Goal: Task Accomplishment & Management: Complete application form

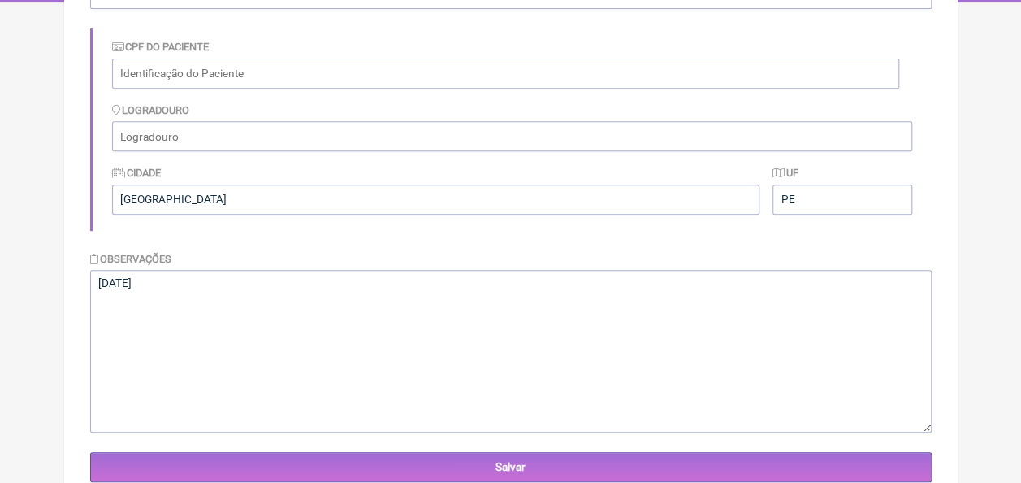
scroll to position [325, 0]
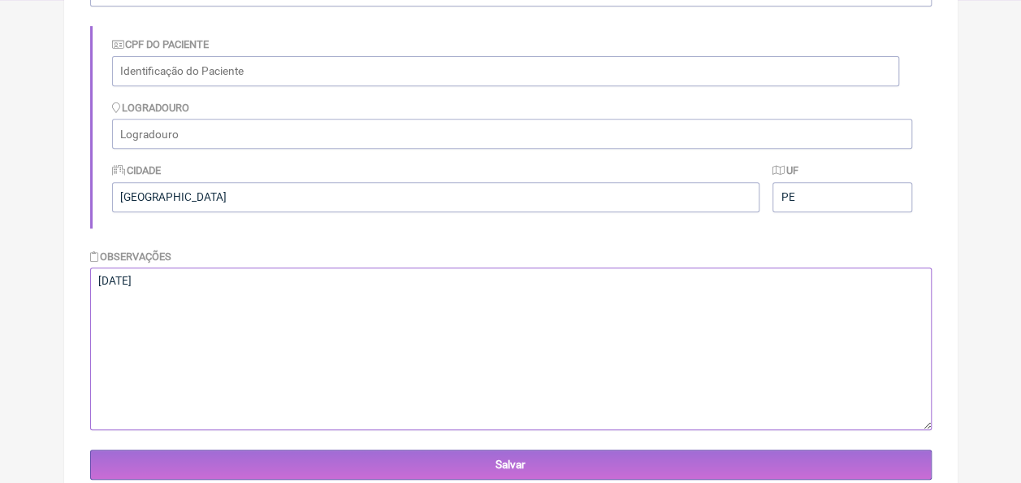
click at [226, 292] on textarea "[DATE]" at bounding box center [511, 348] width 842 height 163
click at [224, 286] on textarea "[DATE]" at bounding box center [511, 348] width 842 height 163
click at [351, 284] on textarea "[DATE]" at bounding box center [511, 348] width 842 height 163
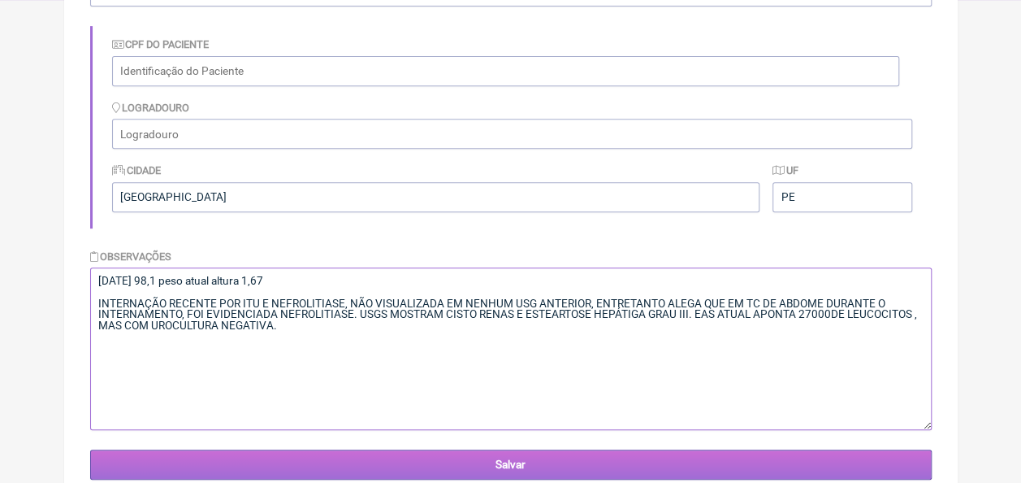
type textarea "[DATE] 98,1 peso atual altura 1,67 INTERNAÇÃO RECENTE POR ITU E NEFROLITIASE, N…"
click at [505, 468] on input "Salvar" at bounding box center [511, 464] width 842 height 30
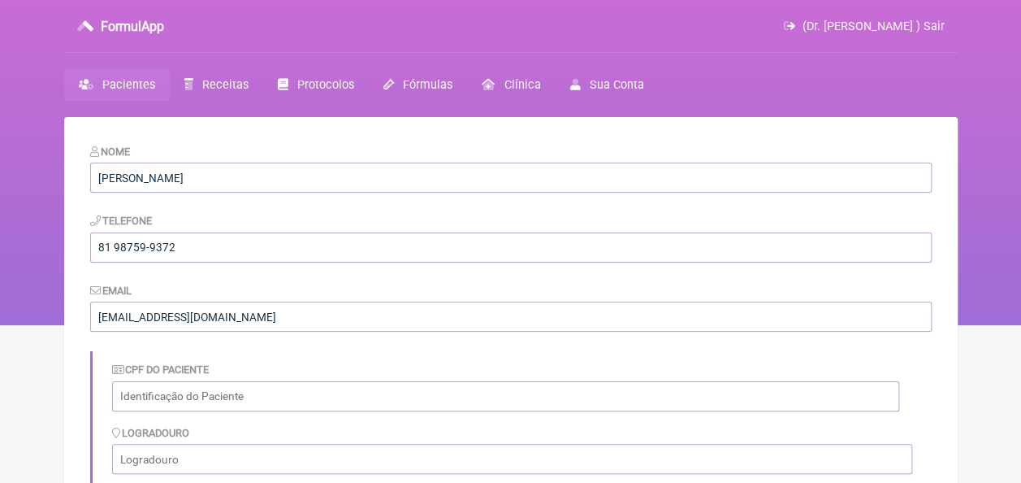
click at [136, 88] on span "Pacientes" at bounding box center [128, 85] width 53 height 14
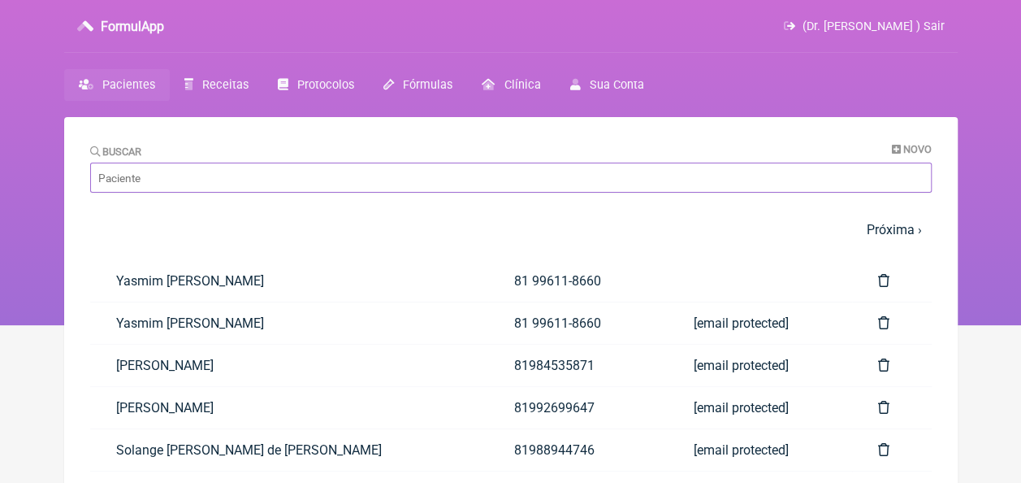
click at [452, 181] on input "Buscar" at bounding box center [511, 178] width 842 height 30
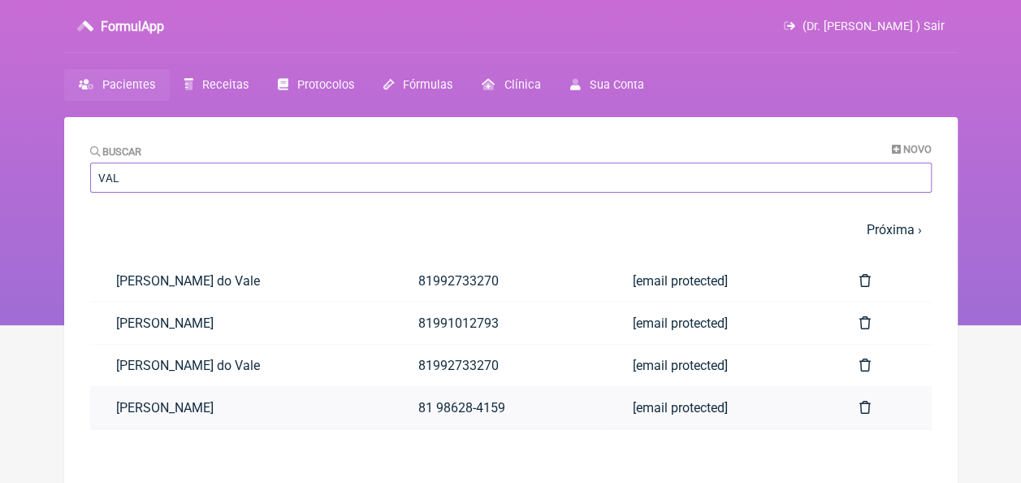
type input "VAL"
click at [225, 402] on link "Valdja Cunha Gomes de Melo" at bounding box center [241, 407] width 302 height 41
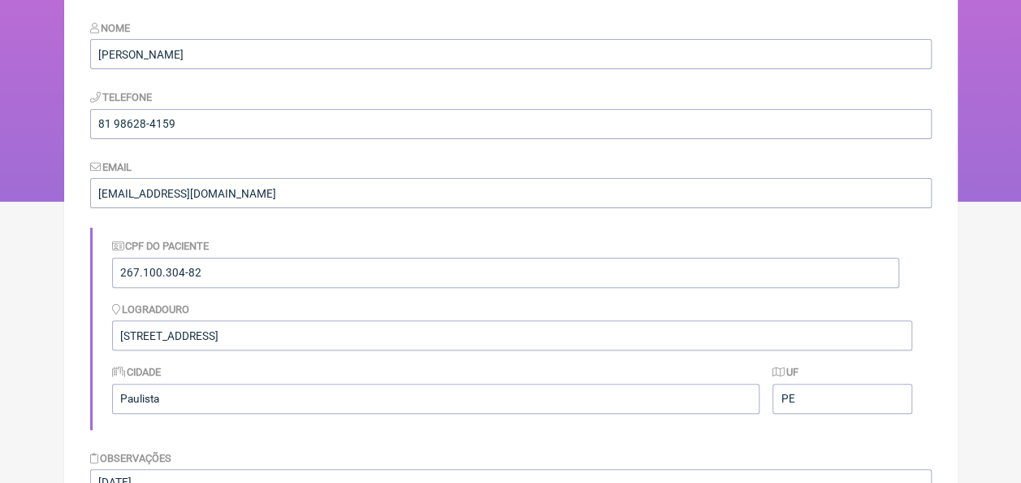
scroll to position [244, 0]
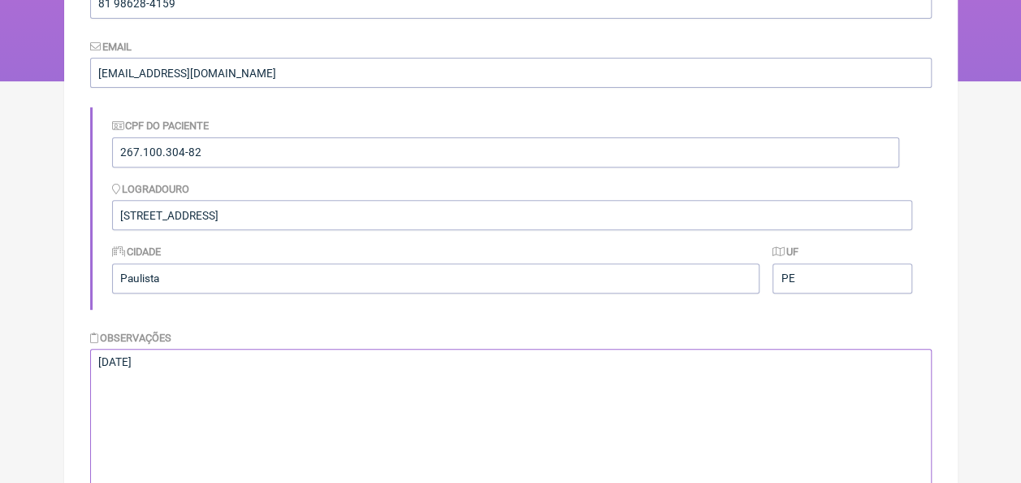
click at [328, 349] on textarea "13/06/1954" at bounding box center [511, 430] width 842 height 163
click at [178, 390] on textarea "13/06/1954" at bounding box center [511, 430] width 842 height 163
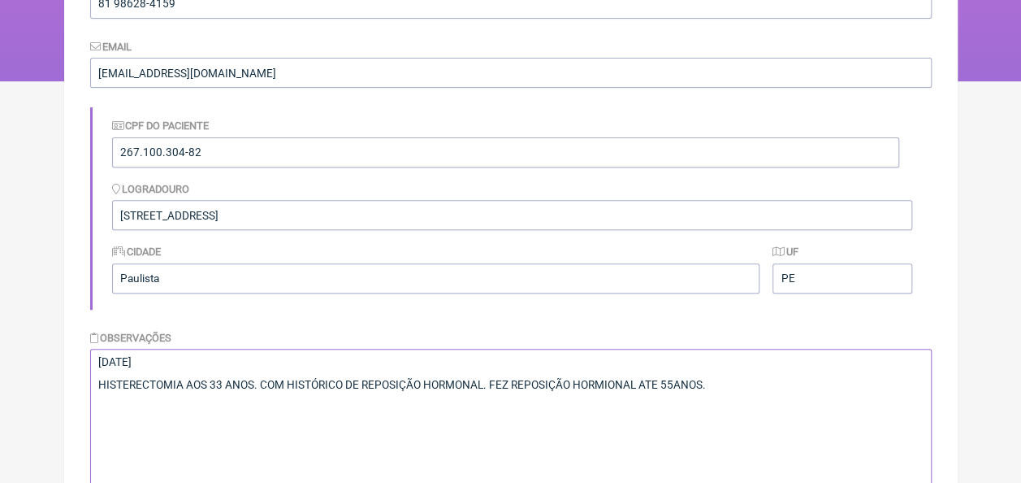
click at [677, 380] on textarea "13/06/1954" at bounding box center [511, 430] width 842 height 163
click at [724, 392] on textarea "13/06/1954" at bounding box center [511, 430] width 842 height 163
drag, startPoint x: 783, startPoint y: 349, endPoint x: 816, endPoint y: 319, distance: 43.7
click at [816, 319] on form "Nome Valdja Cunha Gomes de Melo Telefone 81 98628-4159 Email luzcaxiassaude@gma…" at bounding box center [511, 229] width 842 height 661
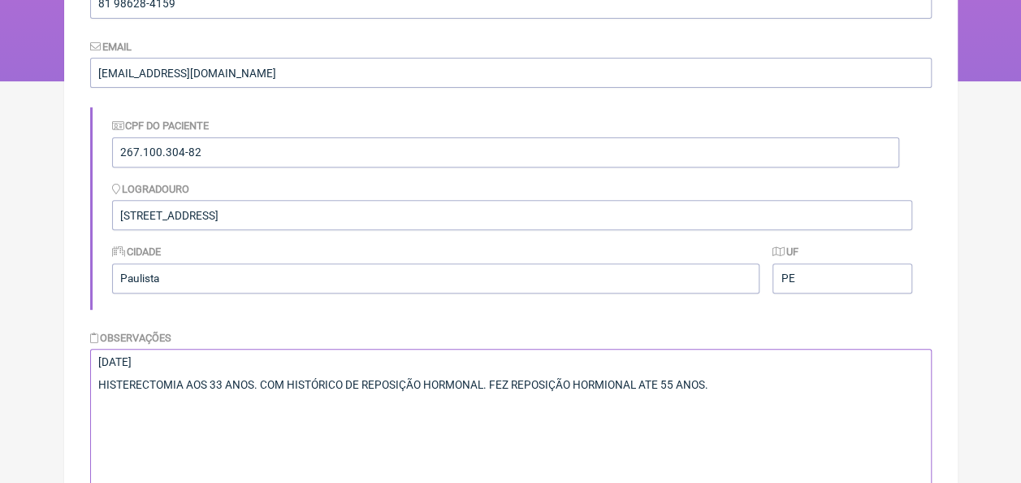
click at [773, 387] on textarea "13/06/1954" at bounding box center [511, 430] width 842 height 163
click at [785, 393] on textarea "13/06/1954" at bounding box center [511, 430] width 842 height 163
click at [797, 404] on textarea "13/06/1954" at bounding box center [511, 430] width 842 height 163
click at [760, 387] on textarea "13/06/1954" at bounding box center [511, 430] width 842 height 163
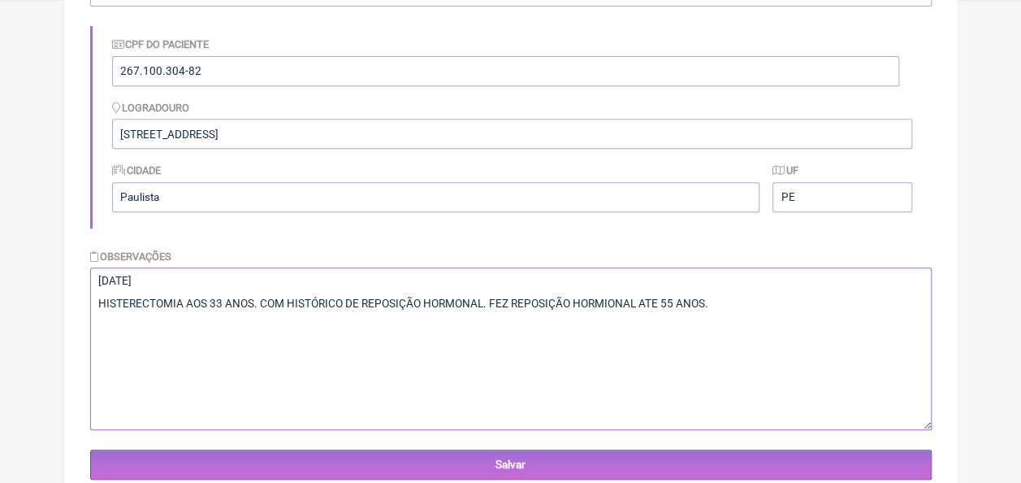
scroll to position [406, 0]
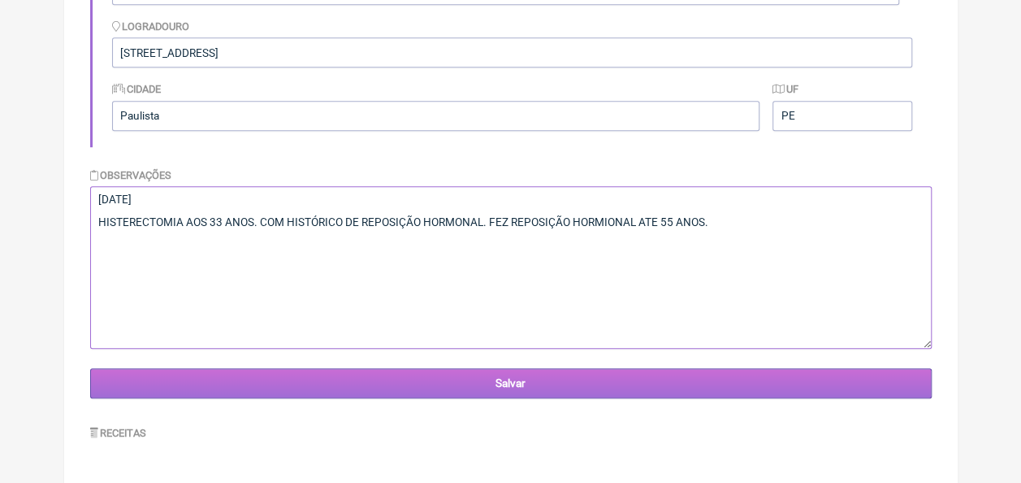
type textarea "13/06/1954 HISTERECTOMIA AOS 33 ANOS. COM HISTÓRICO DE REPOSIÇÃO HORMONAL. FEZ …"
click at [527, 384] on input "Salvar" at bounding box center [511, 383] width 842 height 30
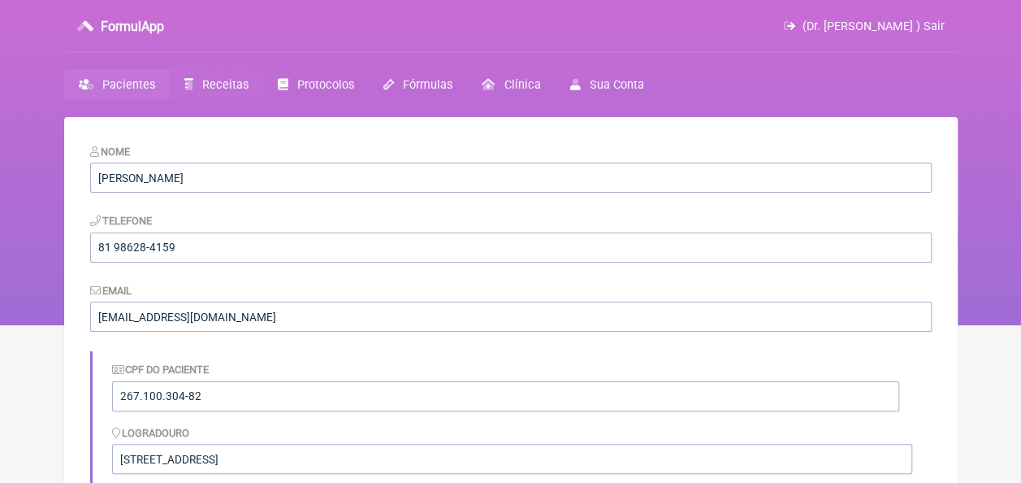
click at [210, 88] on span "Receitas" at bounding box center [225, 85] width 46 height 14
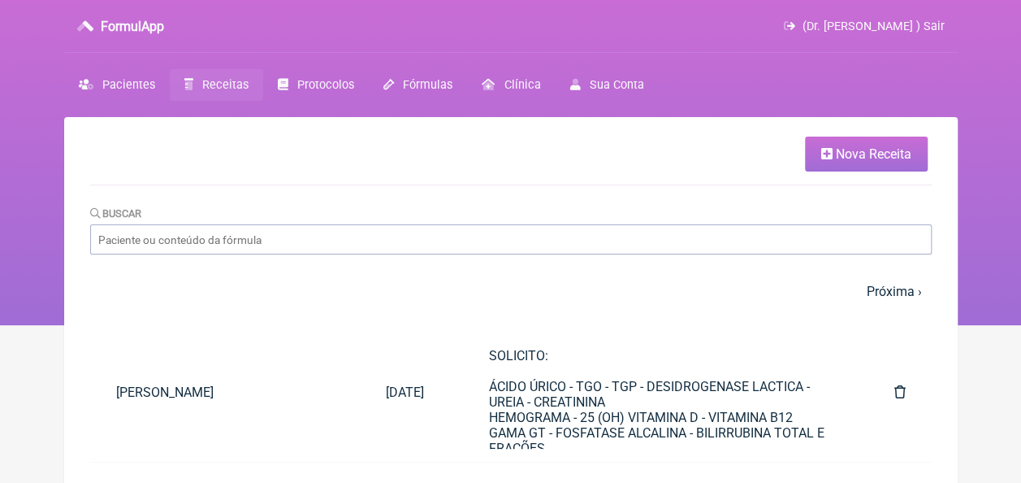
click at [876, 157] on span "Nova Receita" at bounding box center [874, 153] width 76 height 15
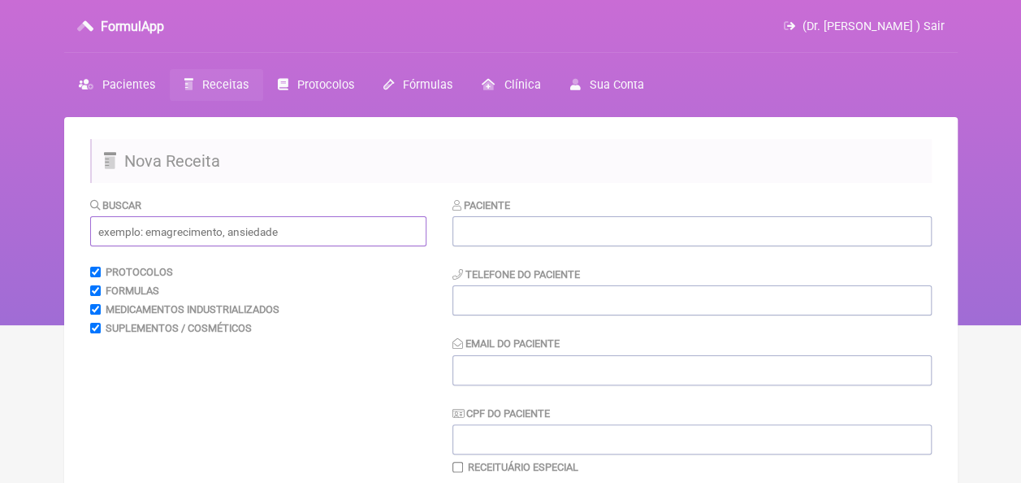
click at [346, 227] on input "text" at bounding box center [258, 231] width 336 height 30
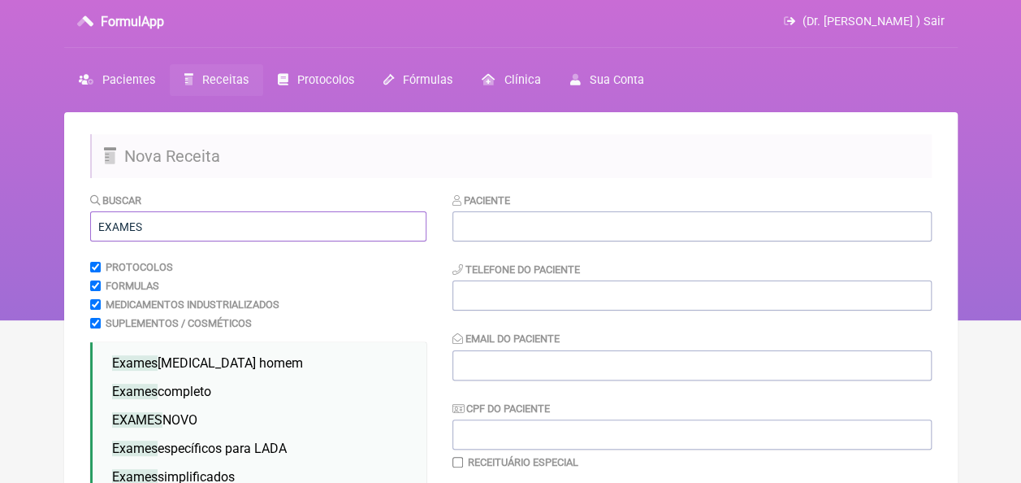
scroll to position [81, 0]
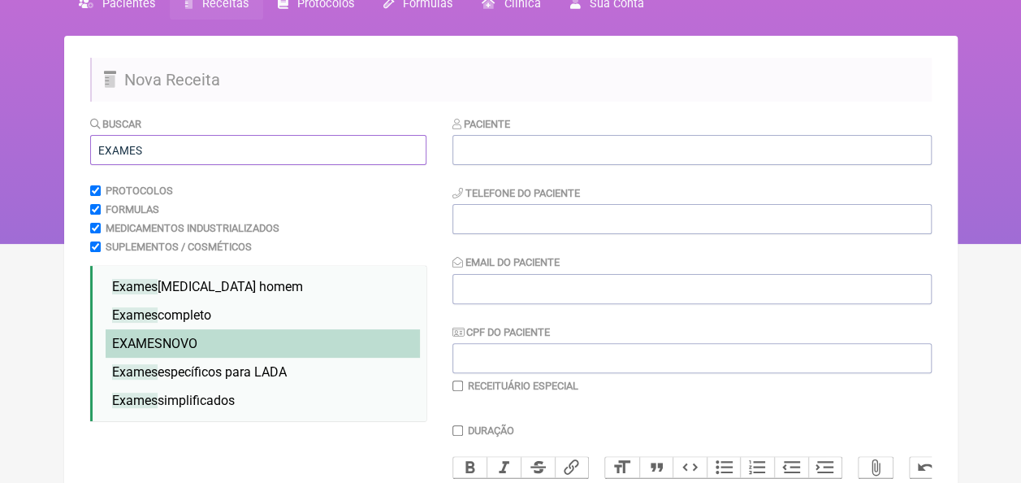
type input "EXAMES"
click at [208, 348] on li "EXAMES NOVO" at bounding box center [263, 343] width 314 height 28
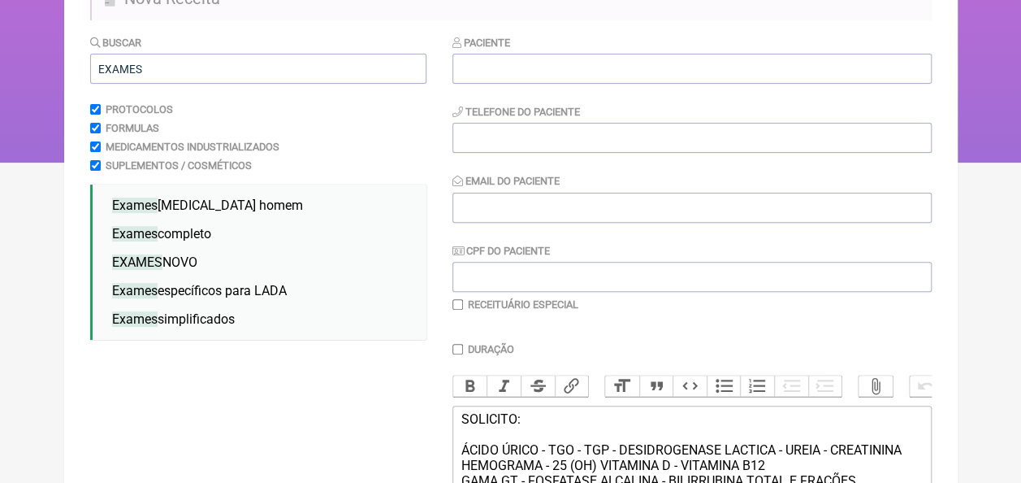
scroll to position [163, 0]
click at [544, 67] on input "text" at bounding box center [692, 69] width 479 height 30
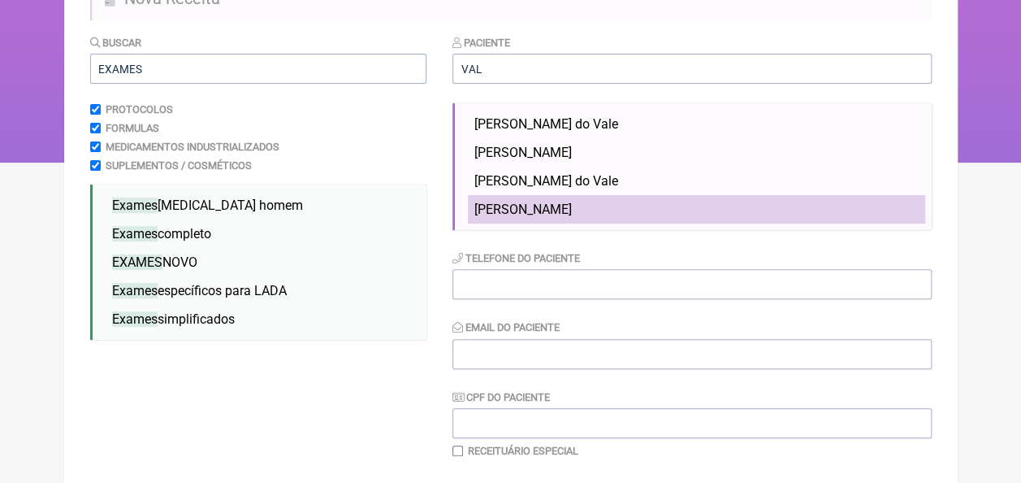
click at [507, 213] on span "Valdja Cunha Gomes de Melo" at bounding box center [524, 209] width 98 height 15
type input "Valdja Cunha Gomes de Melo"
type input "81 98628-4159"
type input "[EMAIL_ADDRESS][DOMAIN_NAME]"
type input "267.100.304-82"
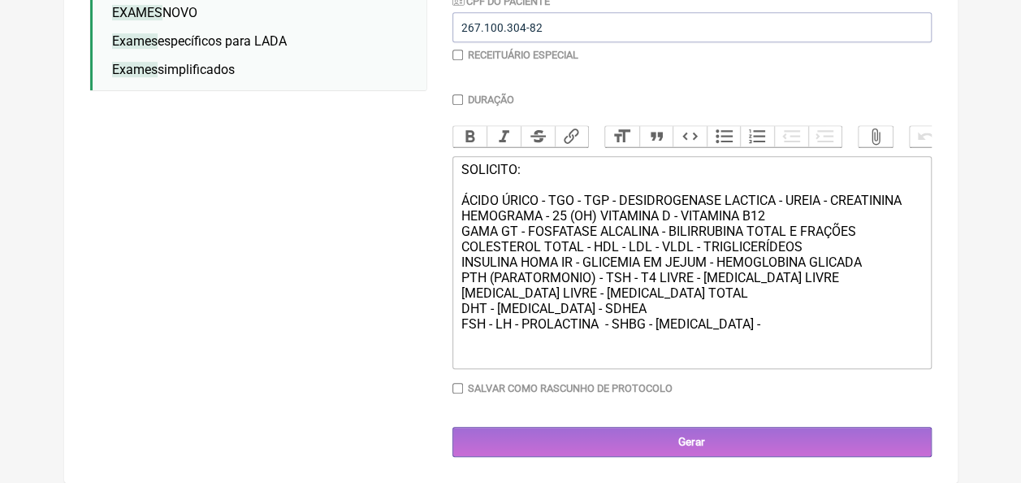
scroll to position [429, 0]
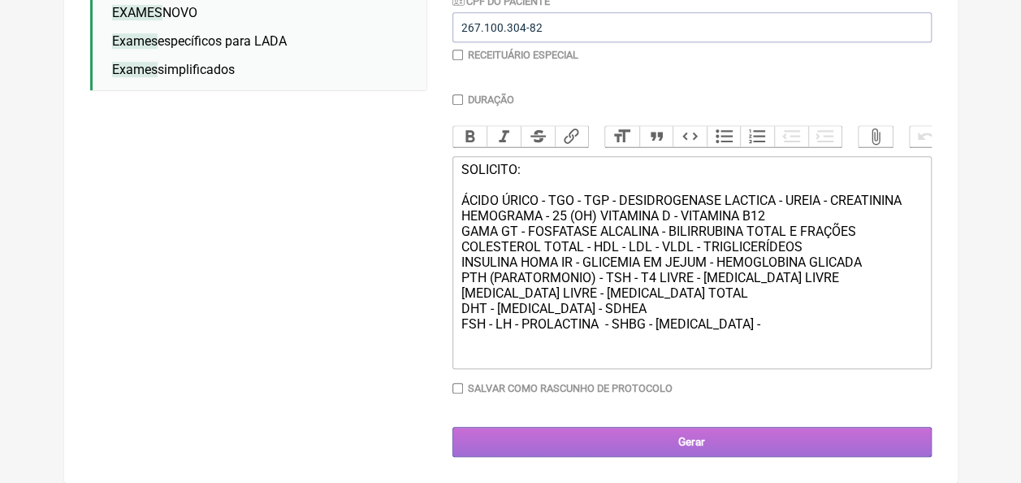
click at [640, 434] on input "Gerar" at bounding box center [692, 442] width 479 height 30
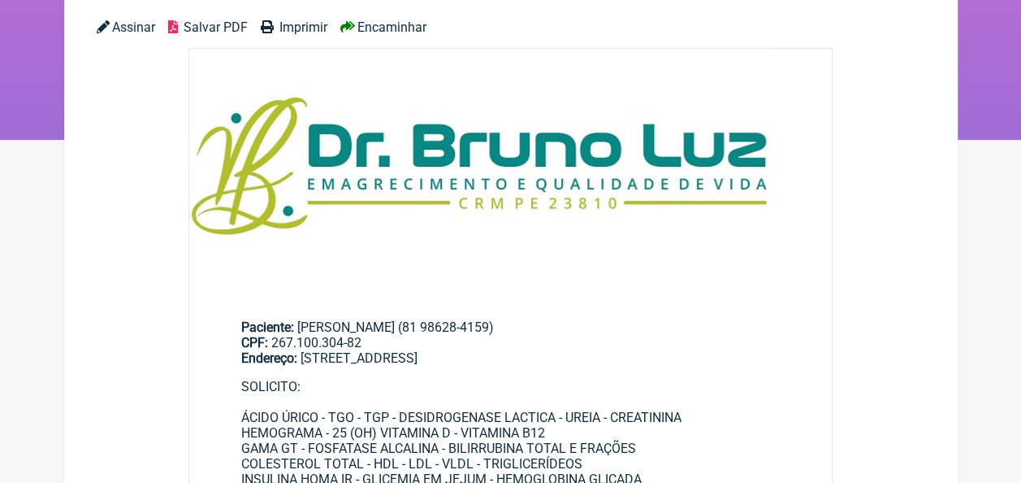
scroll to position [163, 0]
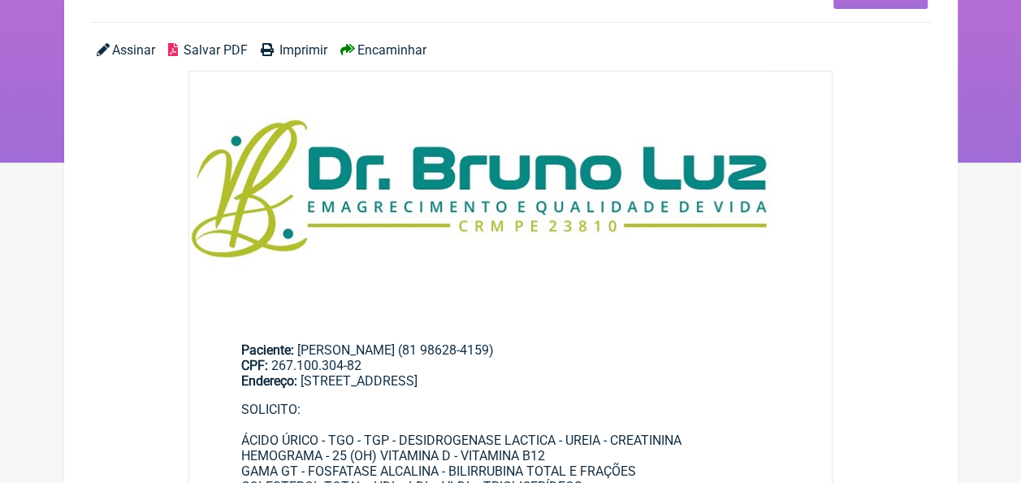
click at [217, 51] on span "Salvar PDF" at bounding box center [216, 49] width 64 height 15
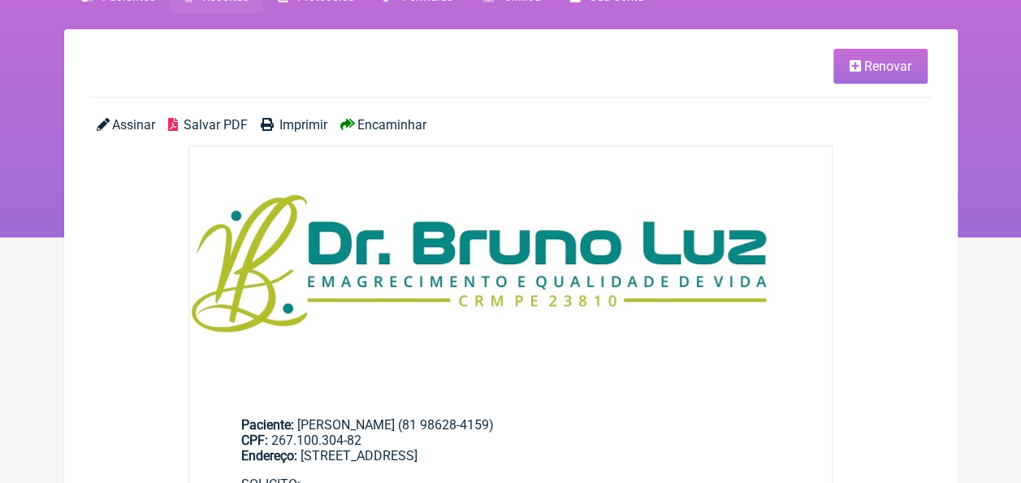
scroll to position [0, 0]
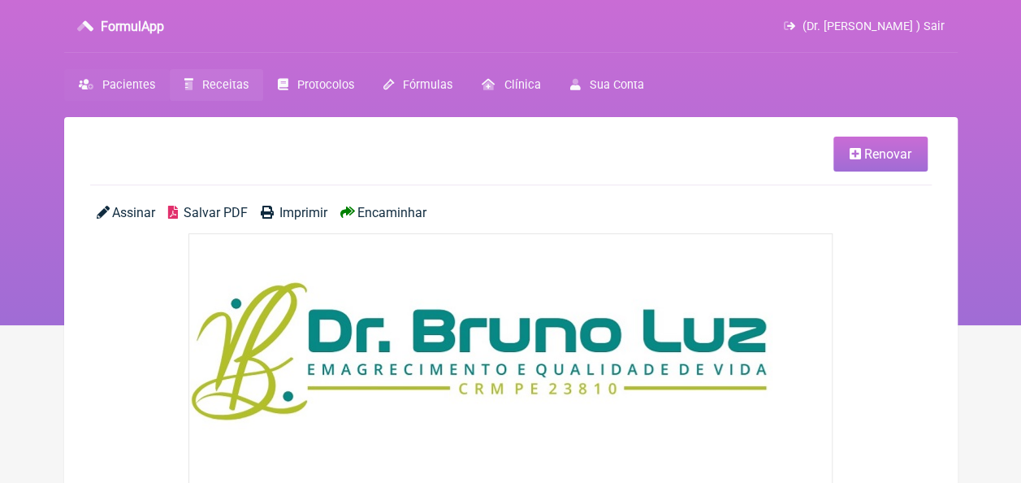
click at [102, 81] on span "Pacientes" at bounding box center [128, 85] width 53 height 14
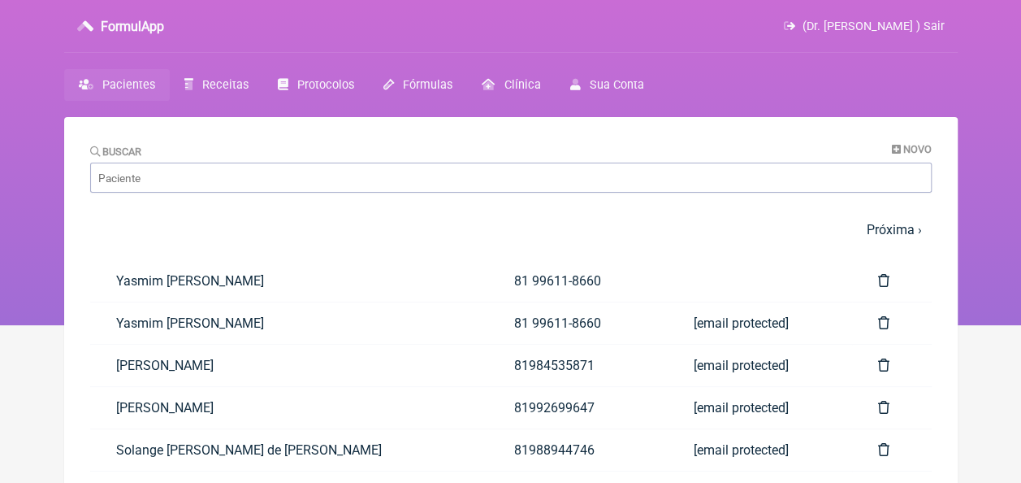
click at [908, 156] on div "Buscar Novo" at bounding box center [511, 168] width 842 height 50
click at [905, 145] on span "Novo" at bounding box center [918, 149] width 28 height 12
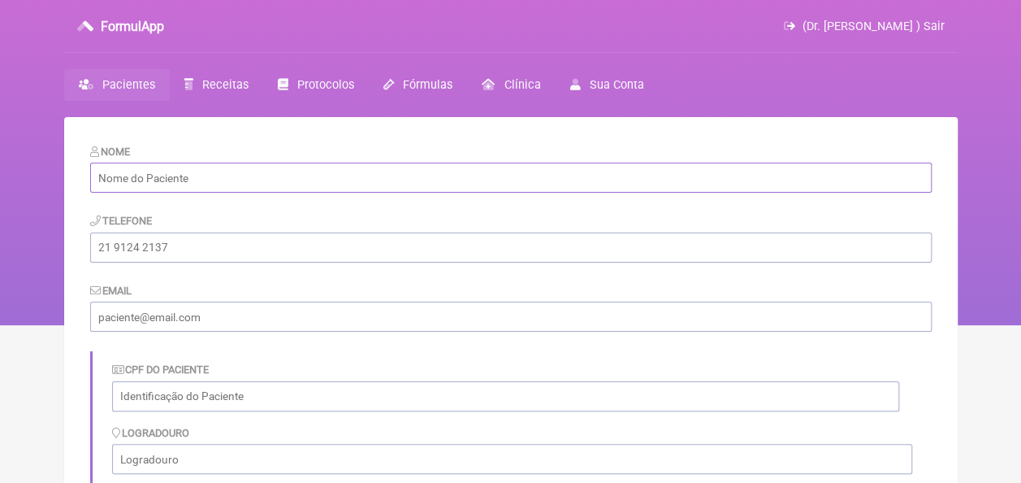
paste input "Leizy Lucelia de oliveira"
type input "Leizy Lucelia de oliveira"
click at [259, 249] on input "tel" at bounding box center [511, 247] width 842 height 30
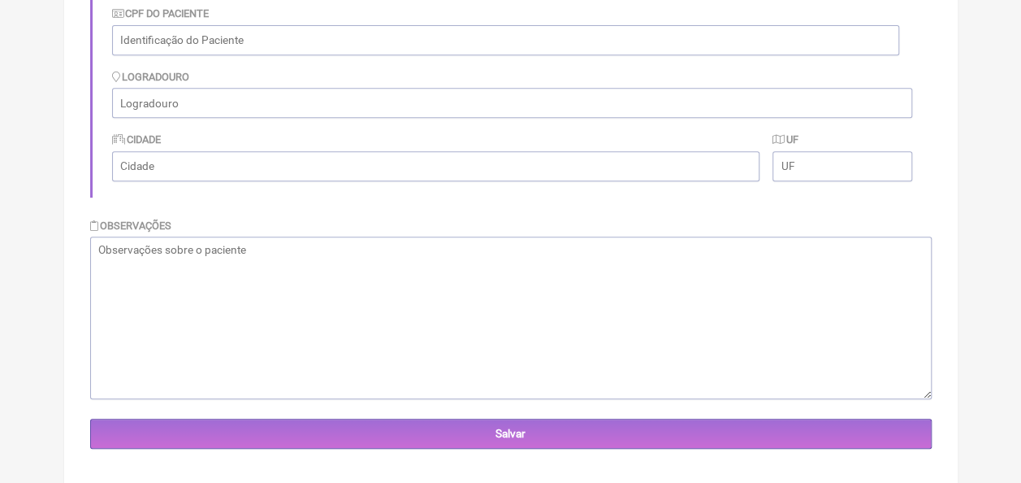
scroll to position [375, 0]
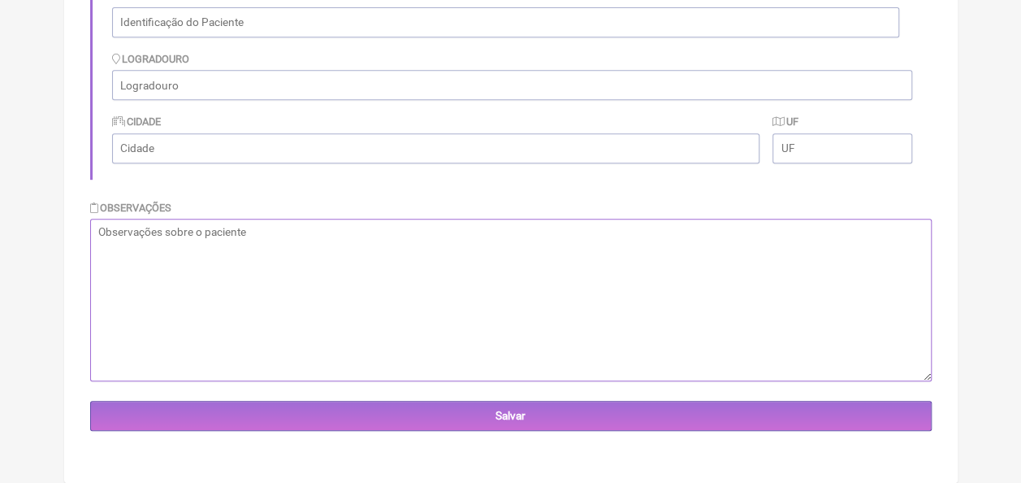
click at [381, 249] on textarea at bounding box center [511, 300] width 842 height 163
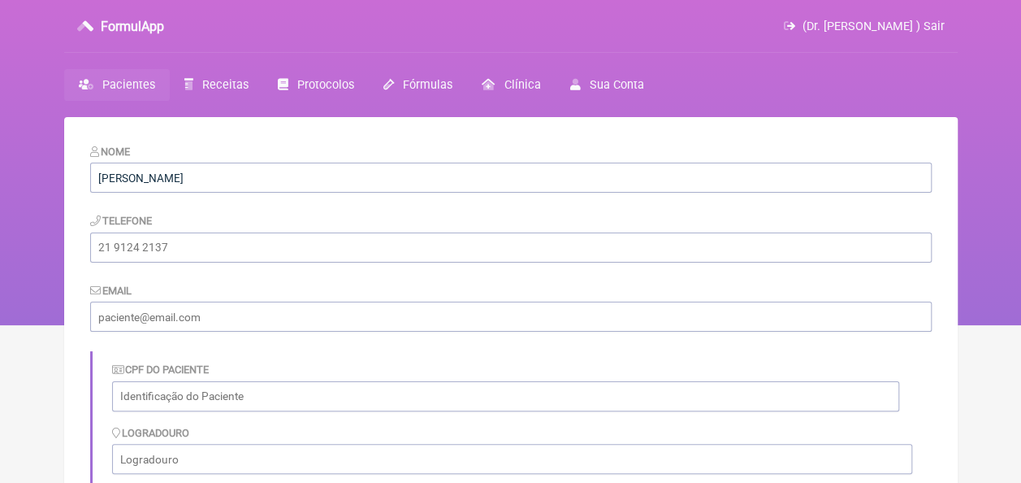
scroll to position [0, 0]
type textarea "85,900"
click at [253, 188] on input "Leizy Lucelia de oliveira" at bounding box center [511, 178] width 842 height 30
click at [185, 176] on input "Leizy Lucelia de oliveira" at bounding box center [511, 178] width 842 height 30
type input "Leizy Lucelia de Oliveira"
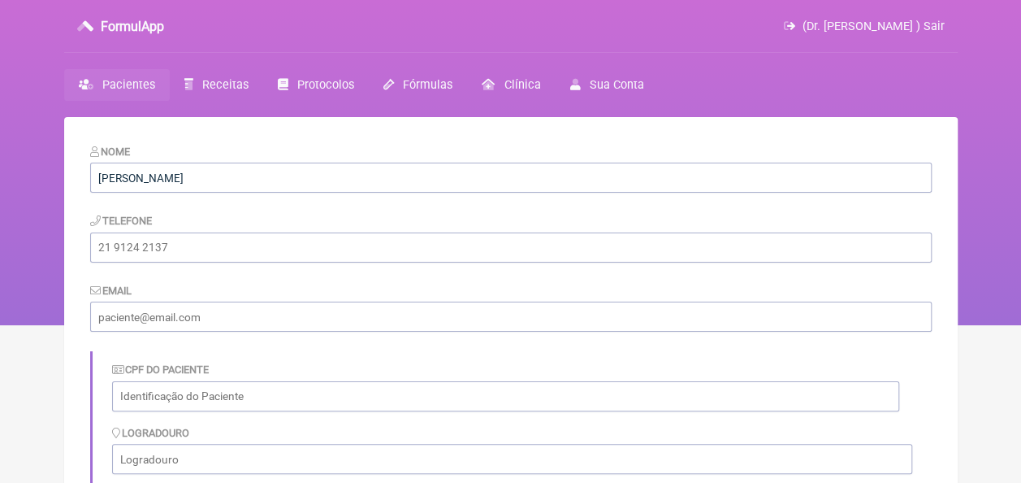
click at [226, 273] on form "Nome Leizy Lucelia de Oliveira Telefone Email CPF do Paciente Logradouro Cidade…" at bounding box center [511, 473] width 842 height 661
click at [230, 254] on input "tel" at bounding box center [511, 247] width 842 height 30
click at [170, 314] on input "email" at bounding box center [511, 316] width 842 height 30
click at [171, 391] on input "text" at bounding box center [505, 396] width 787 height 30
paste input "039.908.094.58"
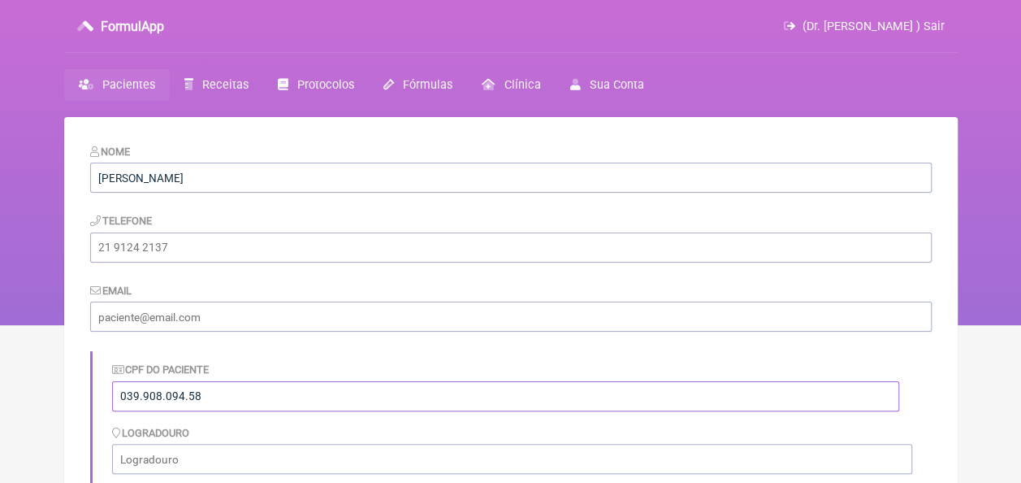
type input "039.908.094.58"
click at [130, 309] on input "email" at bounding box center [511, 316] width 842 height 30
type input "luzcaxiasmed@gmail.com"
type input "81996794639"
type input "Selecione uma UF"
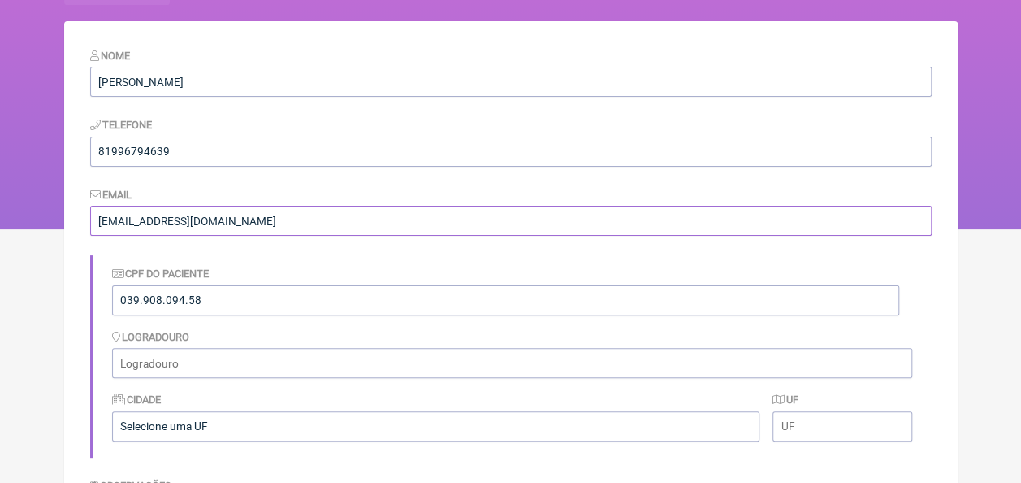
scroll to position [244, 0]
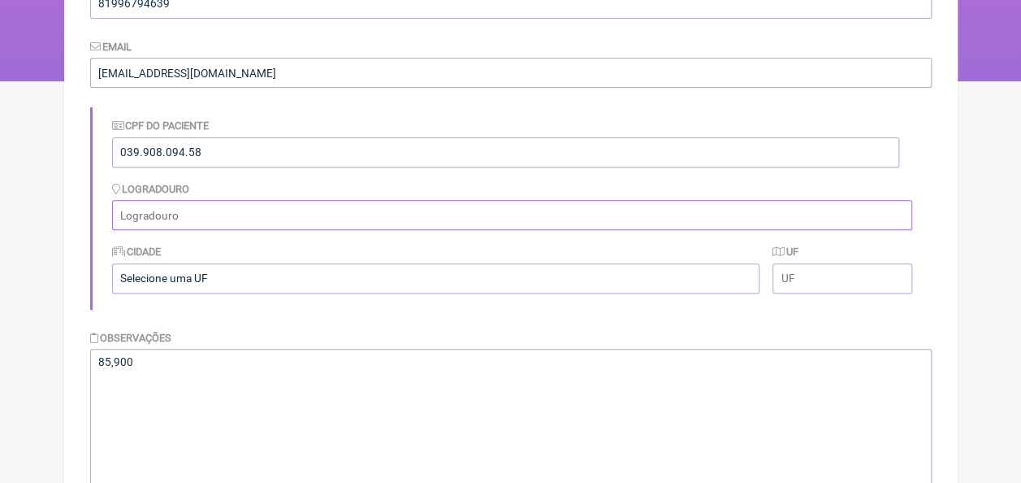
click at [250, 210] on input "text" at bounding box center [512, 215] width 800 height 30
click at [472, 197] on div "Logradouro" at bounding box center [512, 205] width 800 height 50
drag, startPoint x: 152, startPoint y: 213, endPoint x: 109, endPoint y: 236, distance: 49.1
click at [109, 236] on div "CPF do Paciente 039.908.094.58 Logradouro Cidade Selecione uma UF UF" at bounding box center [511, 208] width 842 height 202
paste input "Rua João Pessoa número 219 centro Itapissuma"
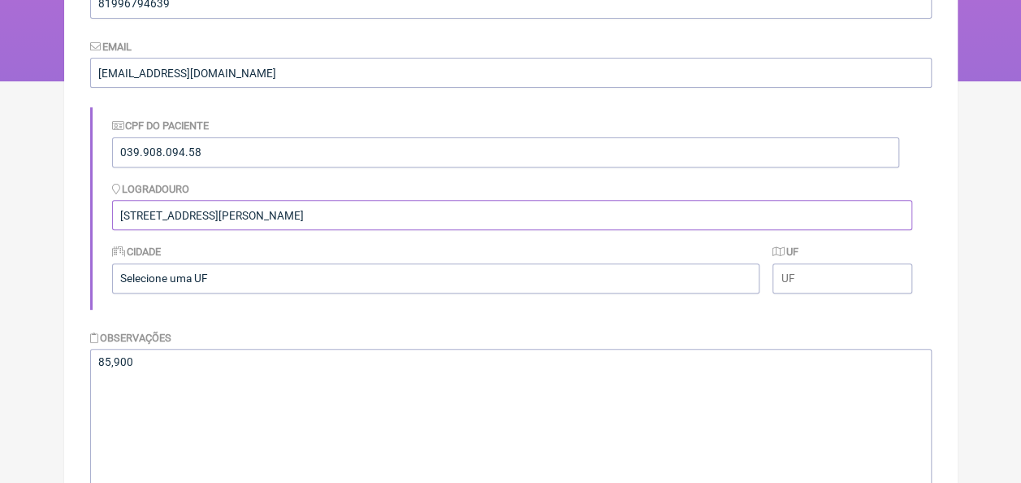
type input "Rua João Pessoa número 219 centro Itapissuma"
drag, startPoint x: 801, startPoint y: 279, endPoint x: 757, endPoint y: 280, distance: 43.9
click at [757, 280] on div "Cidade Selecione uma UF UF" at bounding box center [512, 267] width 800 height 63
click at [794, 282] on input "text" at bounding box center [842, 278] width 139 height 30
click at [392, 284] on input "Selecione uma UF" at bounding box center [436, 278] width 648 height 30
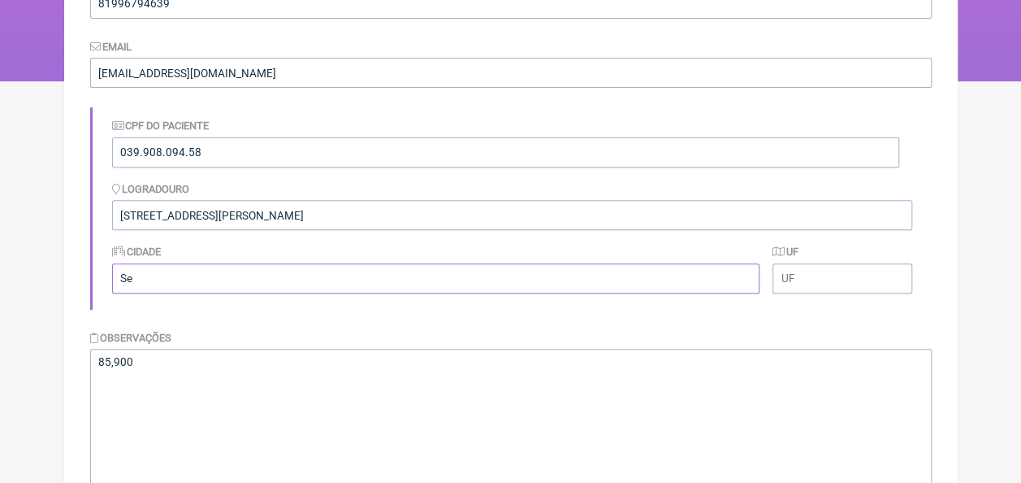
type input "S"
type input "Itapissuma"
click at [798, 281] on input "text" at bounding box center [842, 278] width 139 height 30
type input "PE"
click at [674, 319] on form "Nome Leizy Lucelia de Oliveira Telefone 81996794639 Email luzcaxiasmed@gmail.co…" at bounding box center [511, 229] width 842 height 661
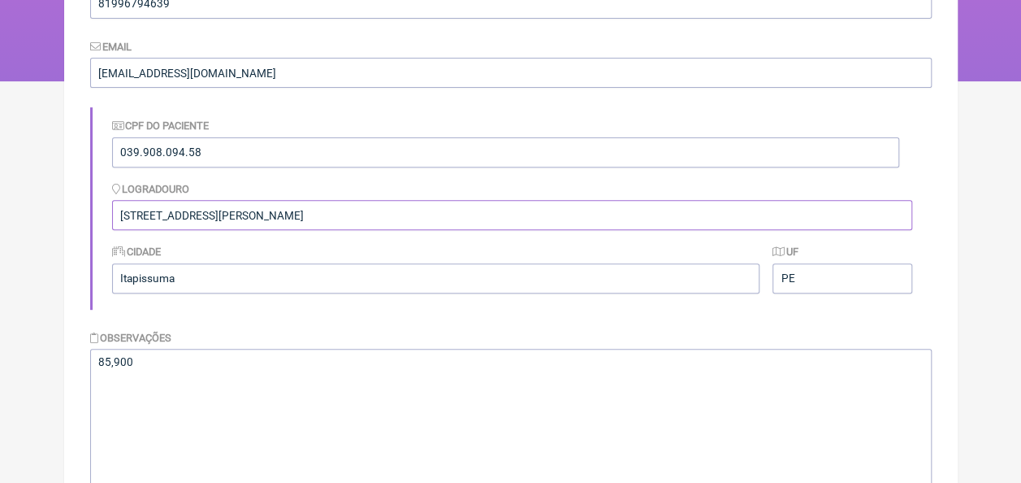
drag, startPoint x: 365, startPoint y: 214, endPoint x: 302, endPoint y: 216, distance: 62.6
click at [302, 216] on input "Rua João Pessoa número 219 centro Itapissuma" at bounding box center [512, 215] width 800 height 30
click at [277, 210] on input "Rua João Pessoa número 219 centro" at bounding box center [512, 215] width 800 height 30
click at [322, 219] on input "Rua João Pessoa número 219. Centro" at bounding box center [512, 215] width 800 height 30
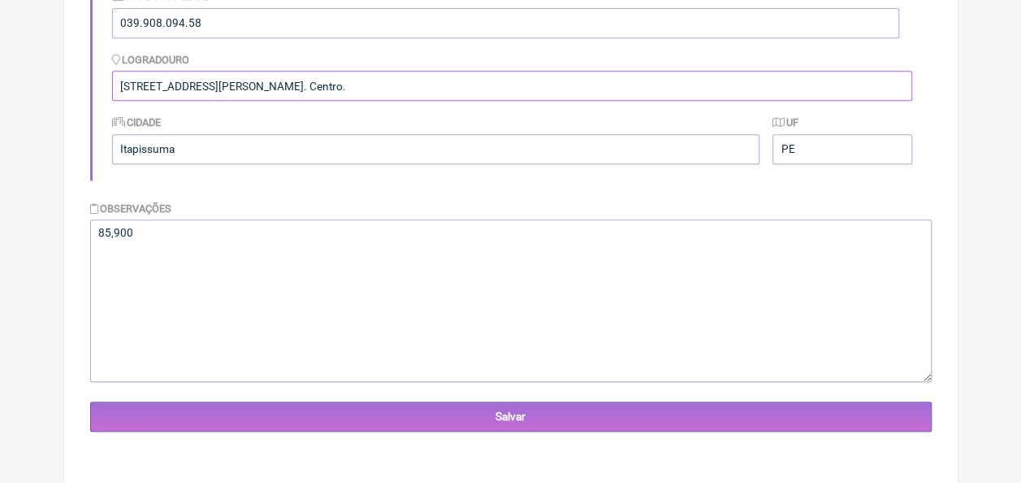
scroll to position [375, 0]
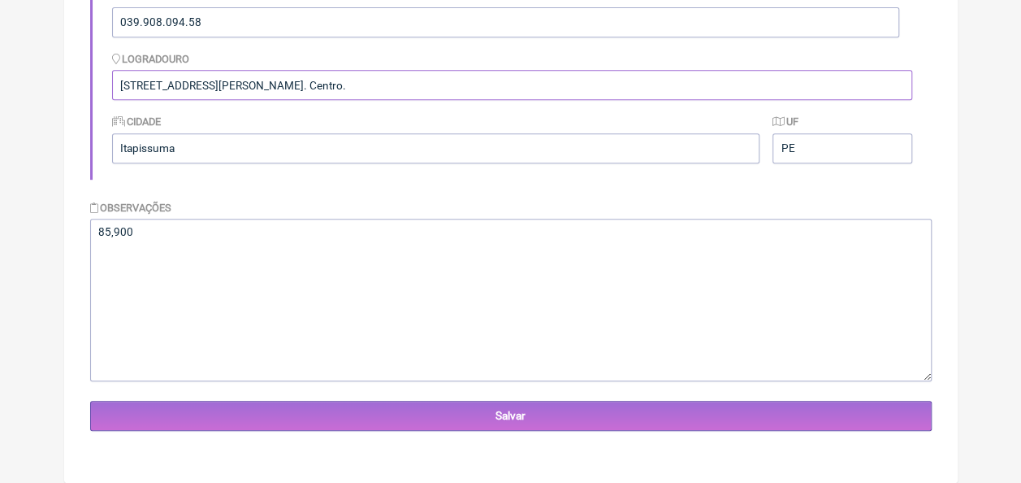
type input "Rua João Pessoa número 219. Centro."
click at [284, 251] on textarea "85,900" at bounding box center [511, 300] width 842 height 163
click at [96, 242] on textarea "85,900 De" at bounding box center [511, 300] width 842 height 163
click at [189, 249] on textarea "85,900 De" at bounding box center [511, 300] width 842 height 163
click at [184, 257] on textarea "85,900 De" at bounding box center [511, 300] width 842 height 163
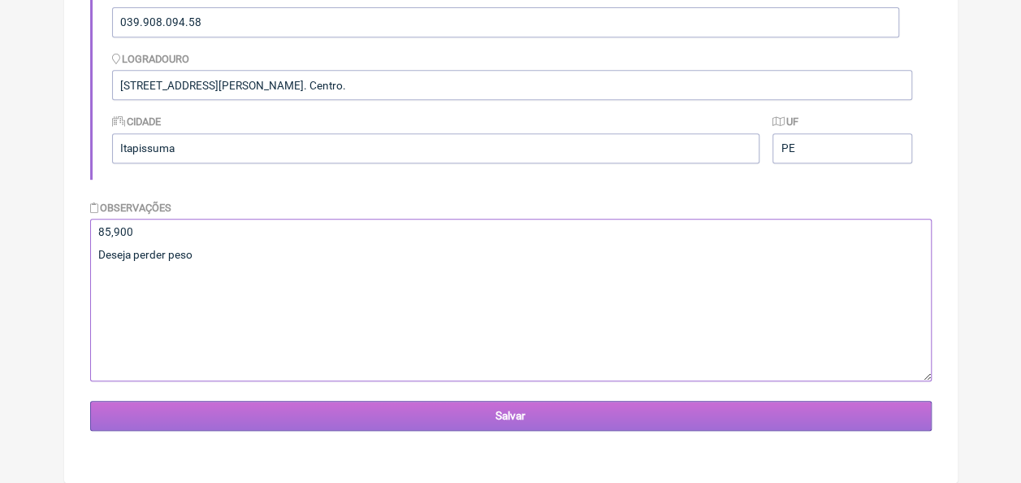
type textarea "85,900 Deseja perder peso"
click at [453, 412] on input "Salvar" at bounding box center [511, 416] width 842 height 30
